Goal: Information Seeking & Learning: Learn about a topic

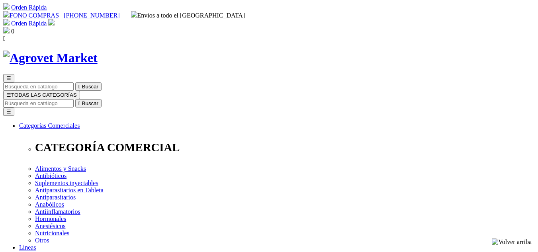
select select "227"
select select "0"
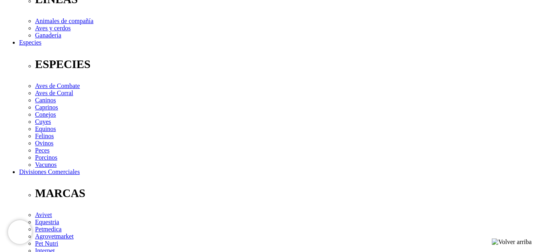
scroll to position [319, 0]
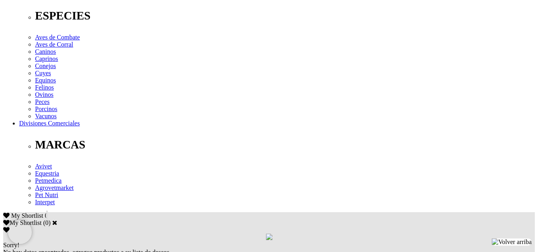
drag, startPoint x: 50, startPoint y: 94, endPoint x: 168, endPoint y: 106, distance: 118.9
copy p "Cada 100 g contiene: Silimarina 15 g, extracto seco de alcachofa 15 g, DL-metio…"
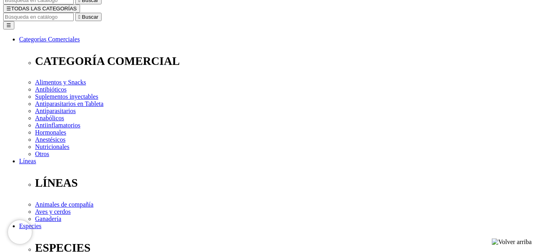
scroll to position [80, 0]
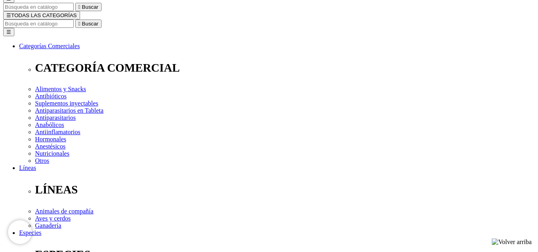
drag, startPoint x: 335, startPoint y: 24, endPoint x: 275, endPoint y: 24, distance: 60.6
copy h1 "Hepaviar® Px"
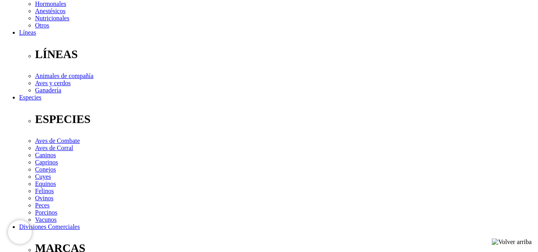
scroll to position [239, 0]
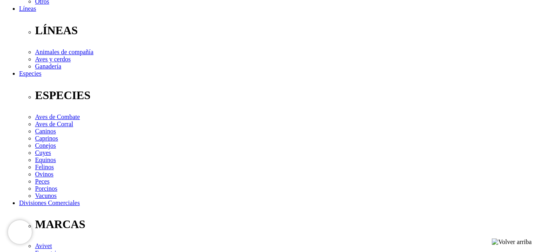
drag, startPoint x: 387, startPoint y: 180, endPoint x: 48, endPoint y: 181, distance: 339.0
copy p "En fases estratégicas o durante todo el periodo de crianza: 200-350 g/TM de ali…"
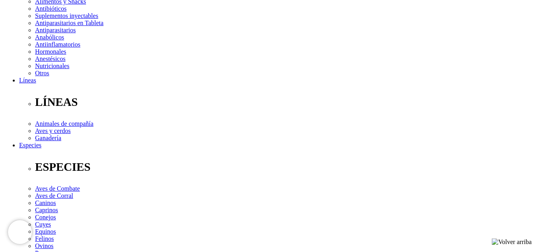
scroll to position [0, 0]
